Goal: Task Accomplishment & Management: Complete application form

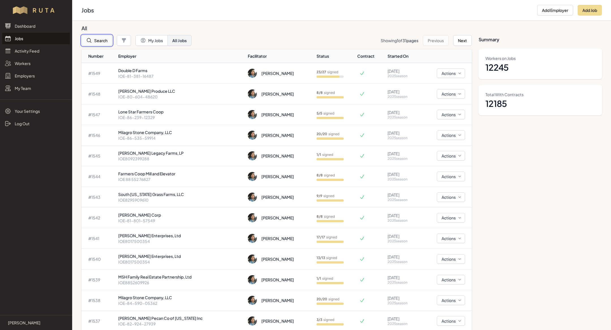
click at [103, 42] on button "Search" at bounding box center [96, 40] width 31 height 11
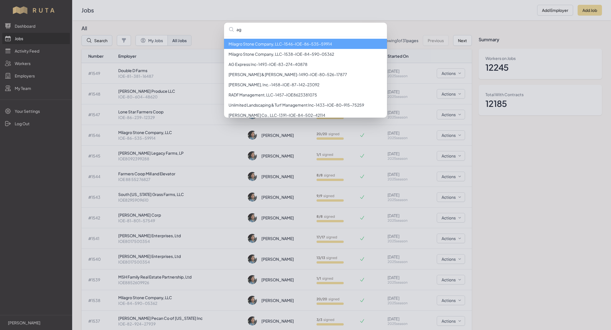
type input "ag"
click at [271, 46] on li "AG Express Inc - 1493 - IOE-83-274-40878" at bounding box center [305, 44] width 163 height 10
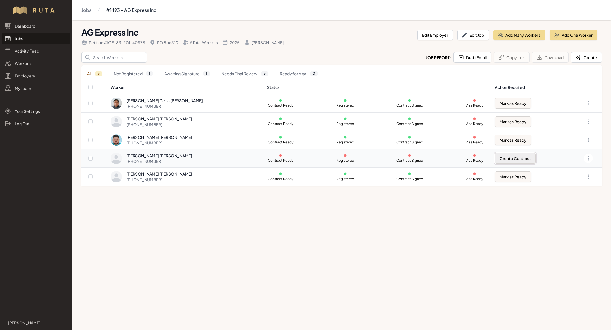
click at [503, 162] on button "Create Contract" at bounding box center [514, 158] width 41 height 11
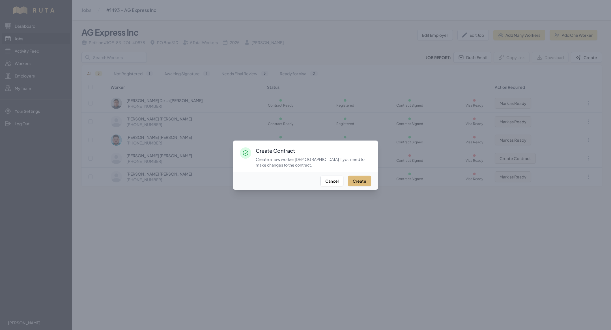
click at [356, 180] on button "Create" at bounding box center [359, 181] width 23 height 11
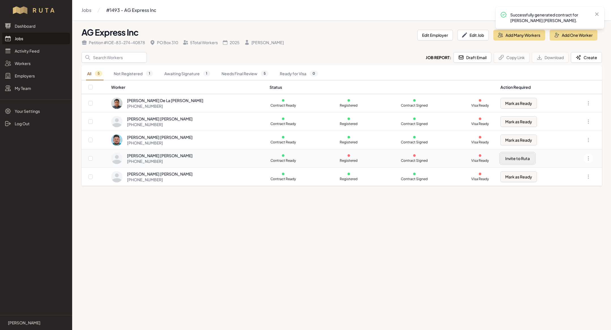
click at [518, 161] on button "Invite to Ruta" at bounding box center [517, 158] width 34 height 11
checkbox input "true"
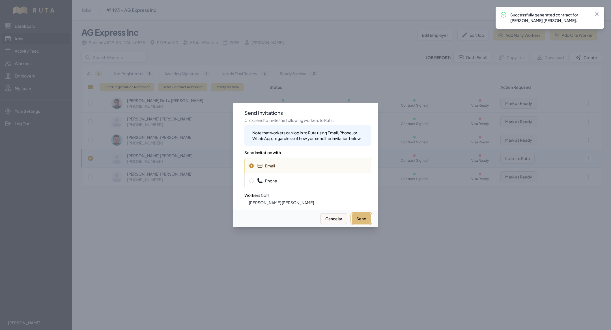
click at [367, 218] on button "Send" at bounding box center [361, 218] width 20 height 11
click at [344, 178] on span "Phone" at bounding box center [307, 181] width 117 height 6
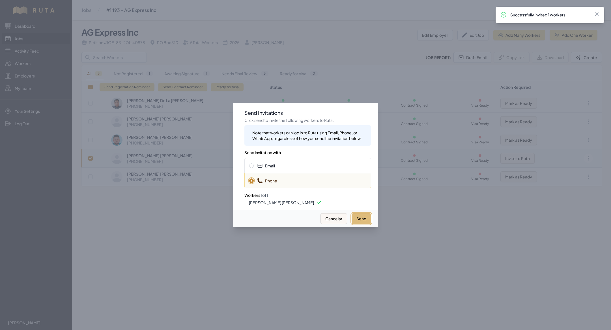
click at [358, 218] on button "Send" at bounding box center [361, 218] width 20 height 11
click at [142, 122] on div at bounding box center [305, 165] width 611 height 330
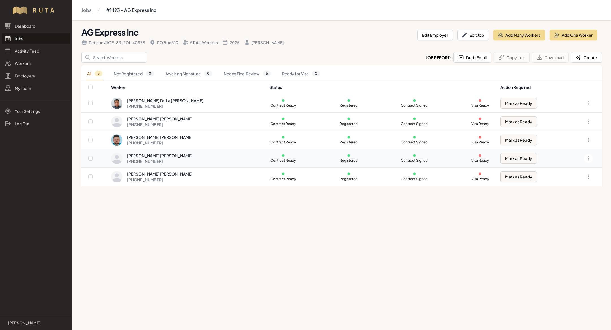
click at [157, 153] on div "[PERSON_NAME] [PERSON_NAME]" at bounding box center [160, 156] width 66 height 6
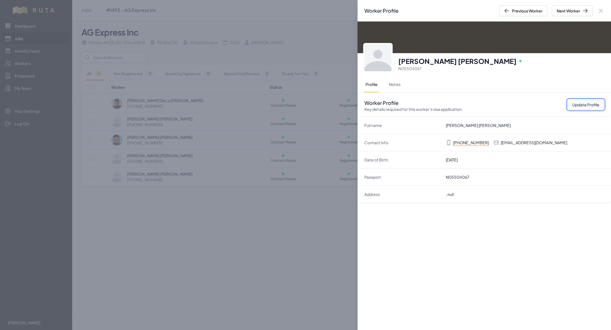
click at [571, 104] on button "Update Profile" at bounding box center [585, 104] width 37 height 11
select select "MX"
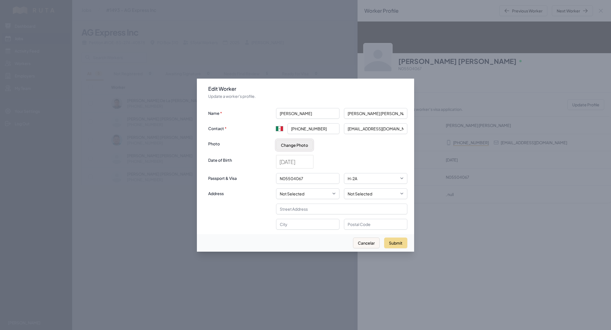
click at [284, 141] on button "Change Photo" at bounding box center [294, 145] width 37 height 11
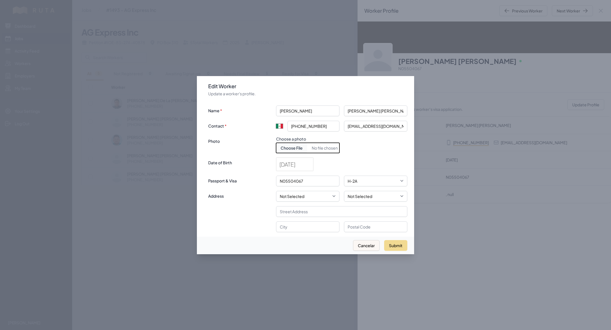
click at [298, 144] on input "Choose document photo" at bounding box center [307, 148] width 63 height 10
type input "C:\fakepath\paul antonio ag.jpeg"
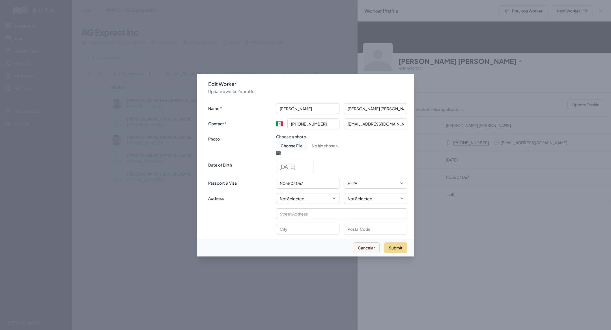
click at [308, 171] on div at bounding box center [307, 201] width 63 height 63
click at [398, 253] on button "Submit" at bounding box center [395, 247] width 23 height 11
type input "+52"
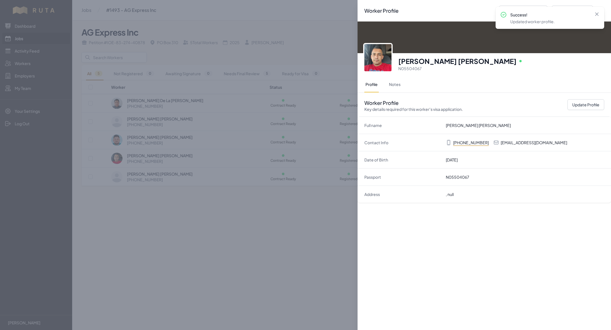
click at [251, 281] on div "Worker Profile Previous Worker Next Worker Close panel Paul Antonio Torrecillas…" at bounding box center [305, 165] width 611 height 330
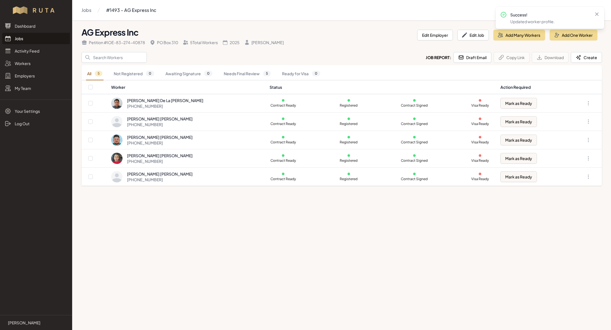
click at [28, 37] on link "Jobs" at bounding box center [36, 38] width 68 height 11
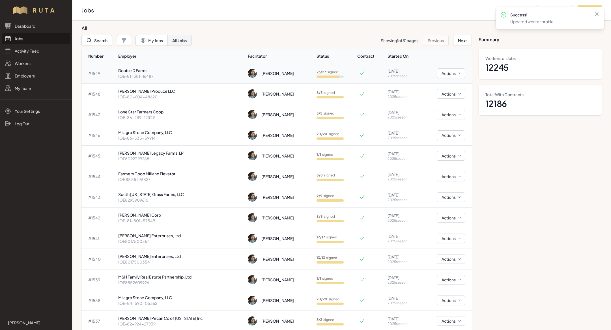
click at [178, 70] on p "Double D Farms" at bounding box center [180, 71] width 125 height 6
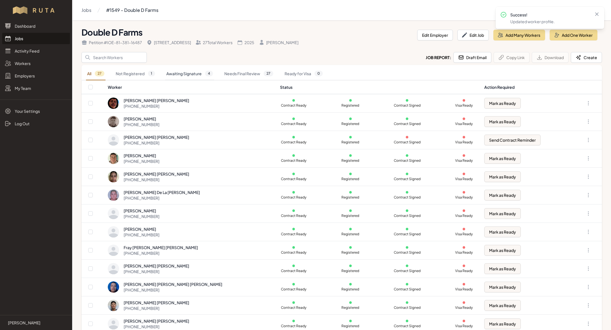
click at [197, 69] on link "Awaiting Signature 4" at bounding box center [189, 73] width 49 height 13
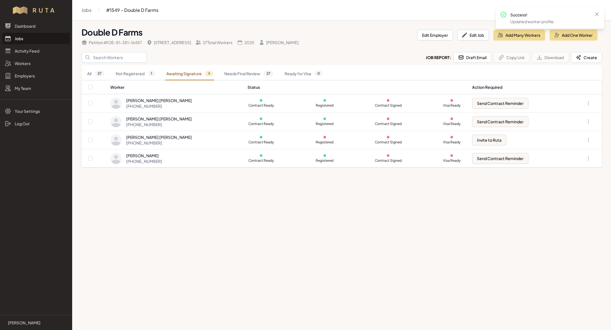
click at [29, 42] on link "Jobs" at bounding box center [36, 38] width 68 height 11
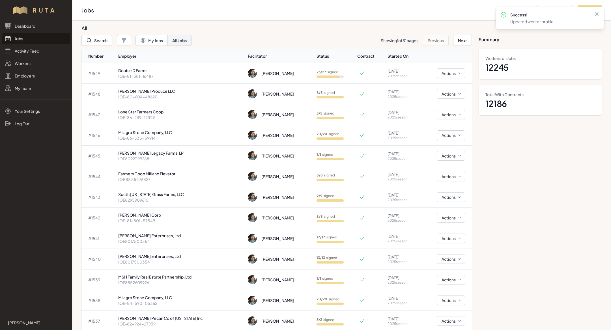
click at [31, 39] on link "Jobs" at bounding box center [36, 38] width 68 height 11
click at [179, 73] on p "IOE-81-381-16487" at bounding box center [180, 76] width 125 height 6
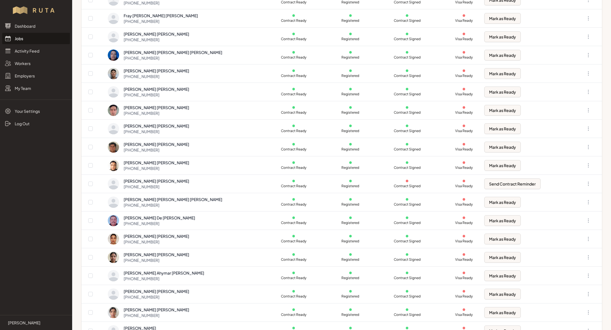
scroll to position [237, 0]
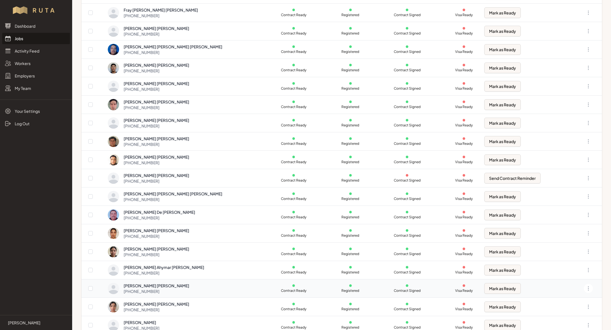
click at [200, 286] on div "Luis Armando Herrera Hernandez +52 81 3607 9981" at bounding box center [191, 288] width 166 height 11
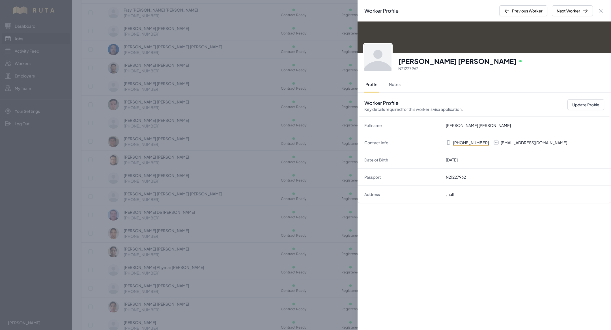
click at [275, 229] on div "Worker Profile Previous Worker Next Worker Close panel Luis Armando Herrera Her…" at bounding box center [305, 165] width 611 height 330
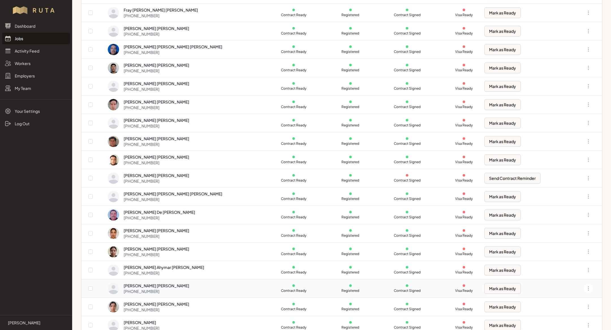
click at [181, 283] on div "Luis Armando Herrera Hernandez" at bounding box center [157, 286] width 66 height 6
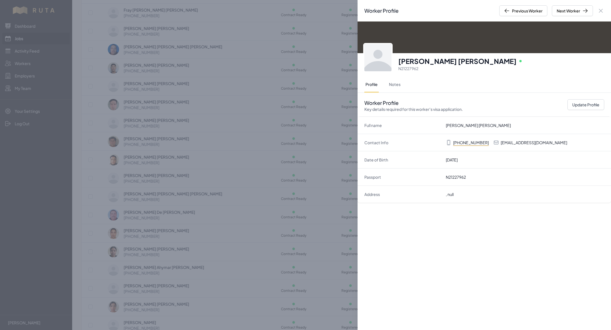
click at [193, 272] on div "Worker Profile Previous Worker Next Worker Close panel Luis Armando Herrera Her…" at bounding box center [305, 165] width 611 height 330
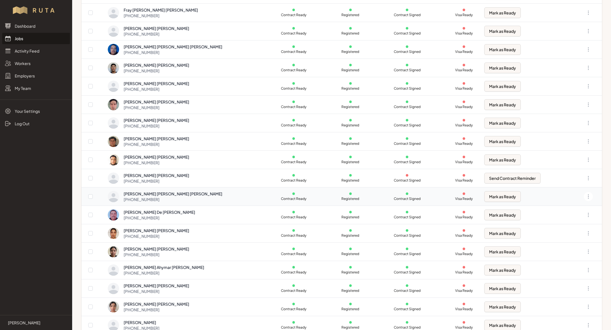
scroll to position [0, 0]
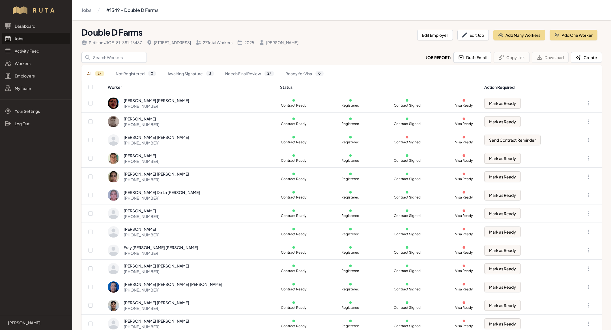
click at [25, 40] on link "Jobs" at bounding box center [36, 38] width 68 height 11
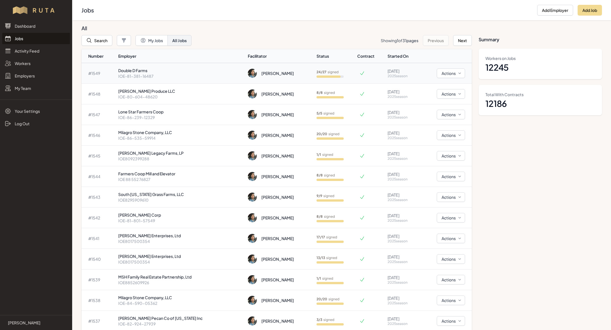
click at [156, 72] on p "Double D Farms" at bounding box center [180, 71] width 125 height 6
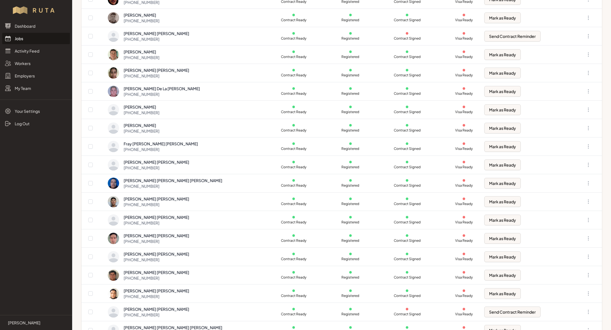
scroll to position [262, 0]
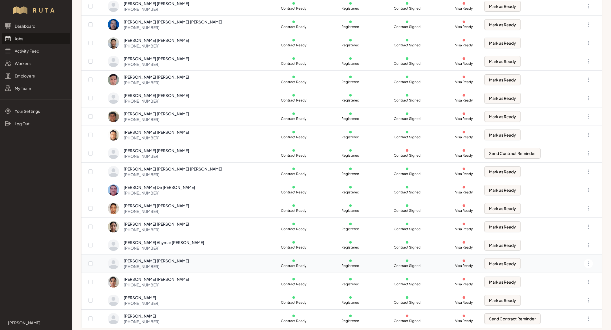
click at [179, 263] on div "+52 81 3607 9981" at bounding box center [157, 266] width 66 height 6
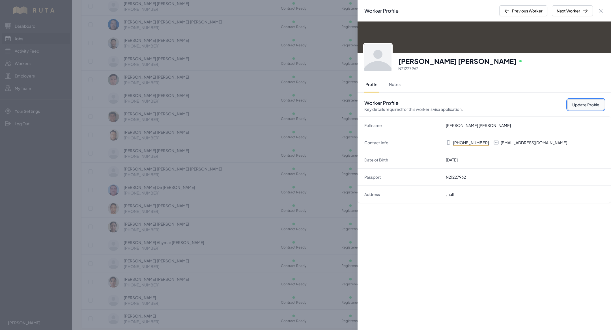
click at [582, 102] on button "Update Profile" at bounding box center [585, 104] width 37 height 11
select select "MX"
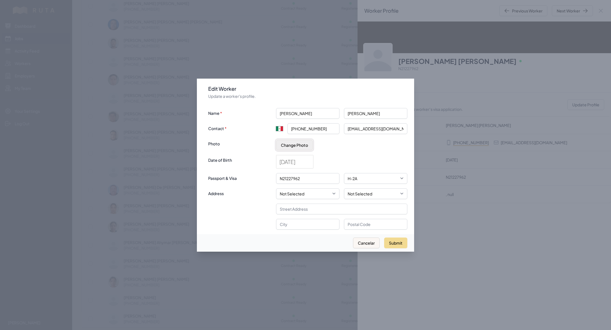
click at [292, 150] on button "Change Photo" at bounding box center [294, 145] width 37 height 11
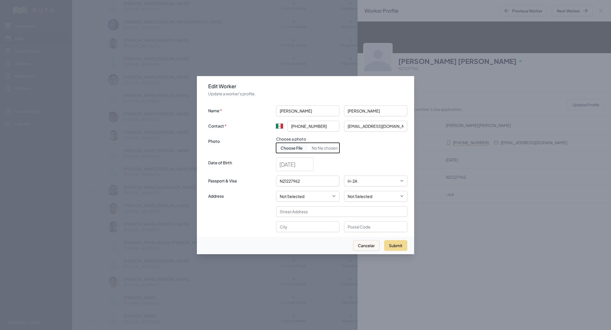
click at [292, 150] on input "Choose document photo" at bounding box center [307, 148] width 63 height 10
type input "C:\fakepath\luis armando herrera .jpeg"
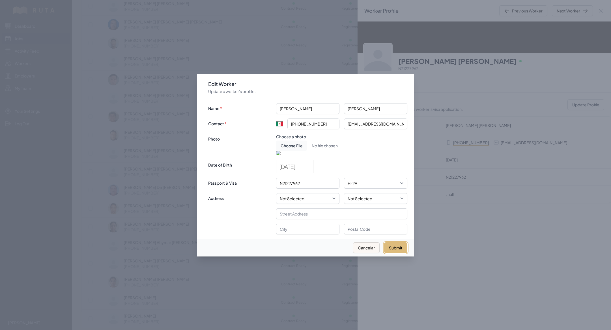
click at [399, 253] on button "Submit" at bounding box center [395, 247] width 23 height 11
type input "+52"
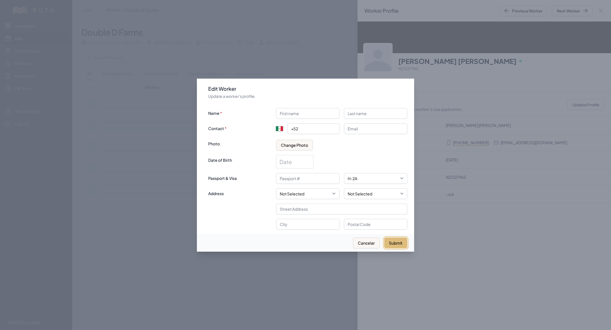
scroll to position [0, 0]
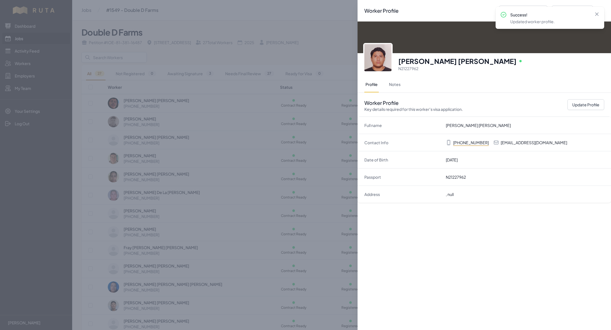
click at [248, 148] on div "Worker Profile Previous Worker Next Worker Close panel Luis Armando Herrera Her…" at bounding box center [305, 165] width 611 height 330
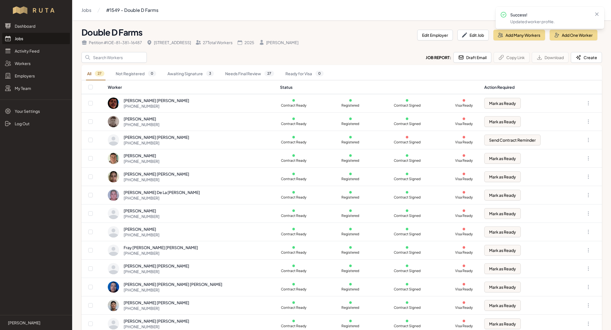
click at [27, 38] on link "Jobs" at bounding box center [36, 38] width 68 height 11
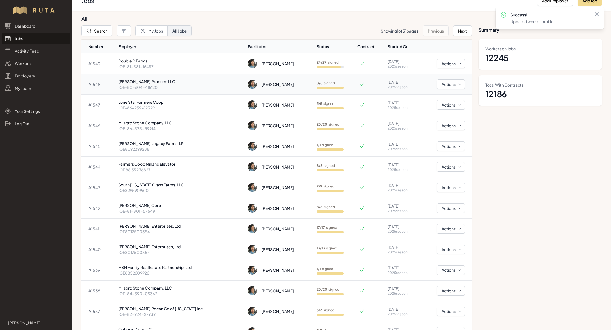
scroll to position [16, 0]
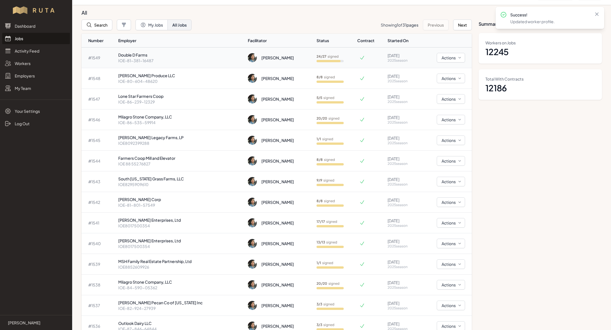
click at [281, 62] on td "[PERSON_NAME]" at bounding box center [279, 57] width 68 height 21
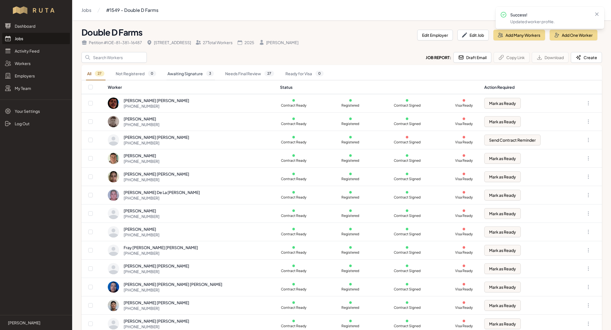
click at [201, 72] on link "Awaiting Signature 3" at bounding box center [190, 73] width 49 height 13
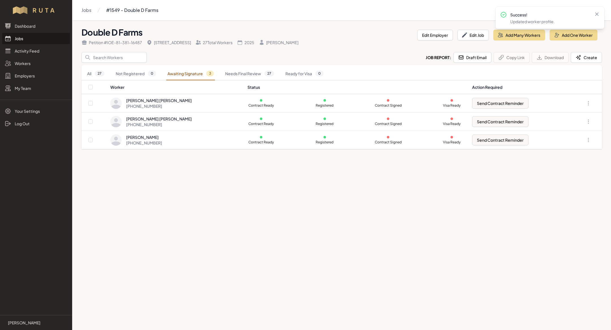
click at [163, 192] on main "Jobs #1549 - Double D Farms Double D Farms Petition # IOE-81-381-16487 920 Colu…" at bounding box center [305, 165] width 611 height 330
click at [167, 194] on main "Jobs #1549 - Double D Farms Double D Farms Petition # IOE-81-381-16487 920 Colu…" at bounding box center [305, 165] width 611 height 330
click at [215, 222] on main "Jobs #1549 - Double D Farms Double D Farms Petition # IOE-81-381-16487 920 Colu…" at bounding box center [305, 165] width 611 height 330
click at [169, 114] on td "Juan Angel Valdez Aldama +52 415 177 5476" at bounding box center [177, 121] width 134 height 18
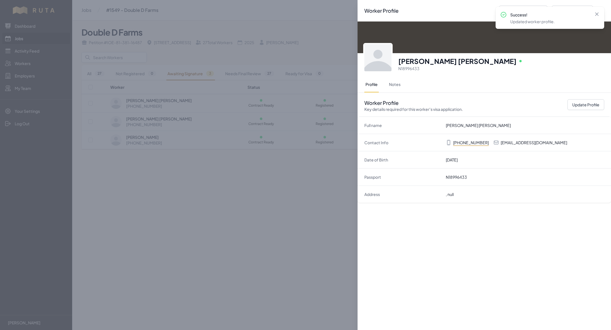
click at [198, 221] on div "Worker Profile Previous Worker Next Worker Close panel Juan Angel Valdez Aldama…" at bounding box center [305, 165] width 611 height 330
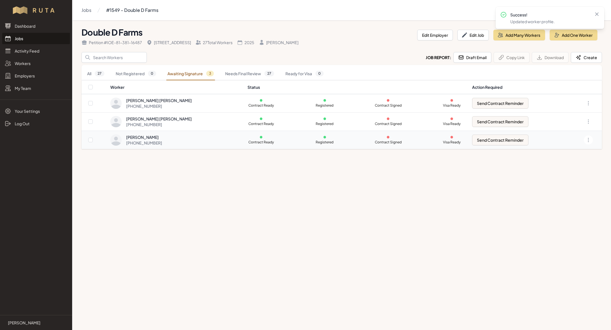
click at [160, 137] on div "Yonatan Jimenez Sanchez" at bounding box center [144, 137] width 36 height 6
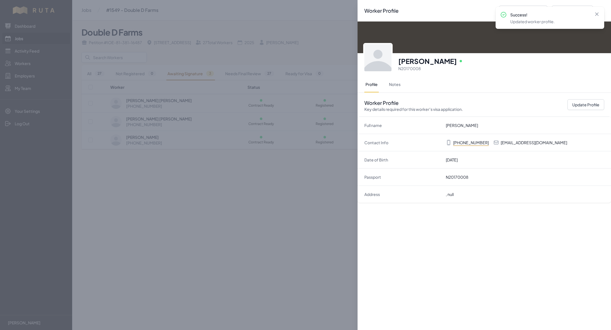
click at [187, 213] on div "Worker Profile Previous Worker Next Worker Close panel Yonatan Jimenez Sanchez …" at bounding box center [305, 165] width 611 height 330
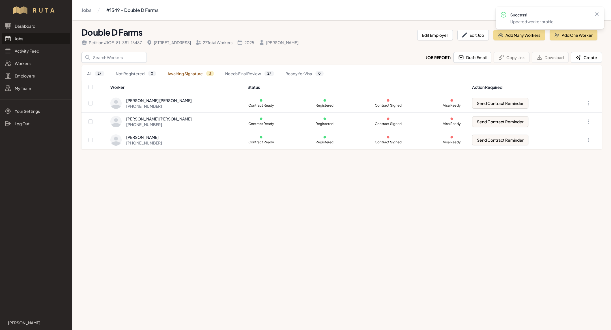
click at [34, 39] on link "Jobs" at bounding box center [36, 38] width 68 height 11
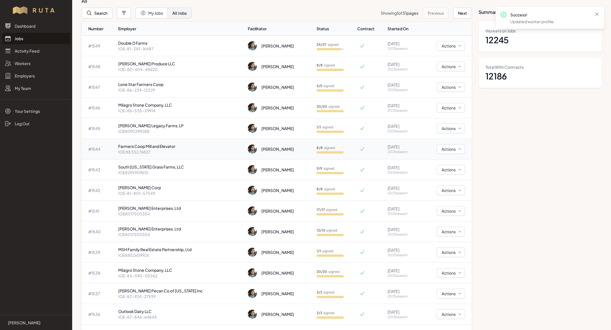
scroll to position [26, 0]
